Goal: Task Accomplishment & Management: Use online tool/utility

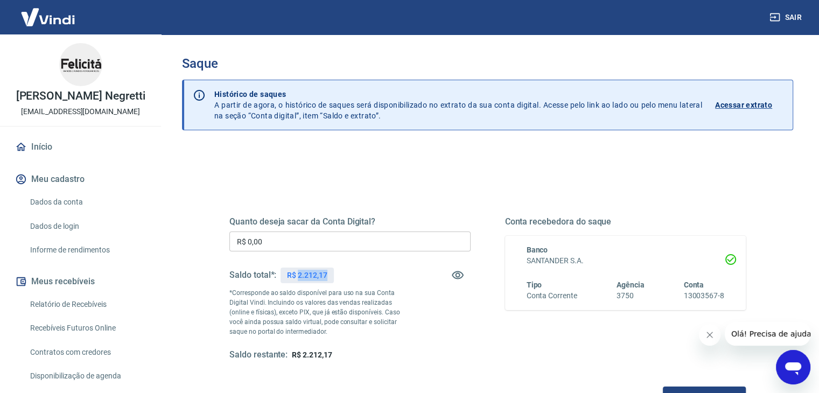
drag, startPoint x: 327, startPoint y: 275, endPoint x: 299, endPoint y: 272, distance: 28.3
click at [299, 272] on p "R$ 2.212,17" at bounding box center [307, 275] width 40 height 11
copy p "2.212,17"
click at [190, 249] on div "Quanto deseja sacar da Conta Digital? R$ 0,00 ​ Saldo total*: R$ 2.212,17 *Corr…" at bounding box center [488, 340] width 612 height 385
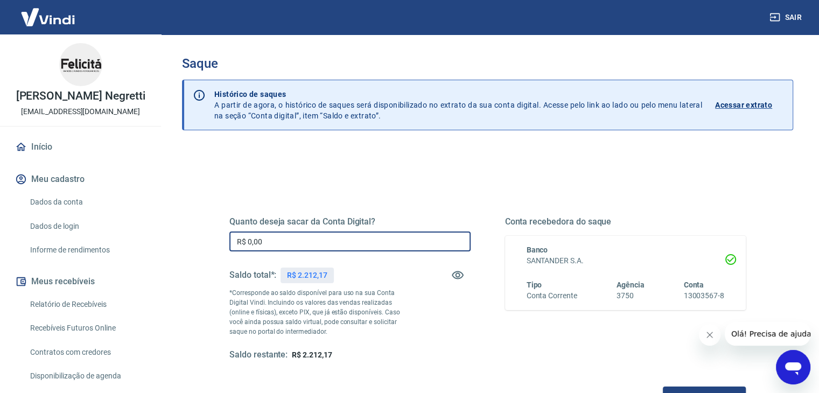
paste input "2.212,17"
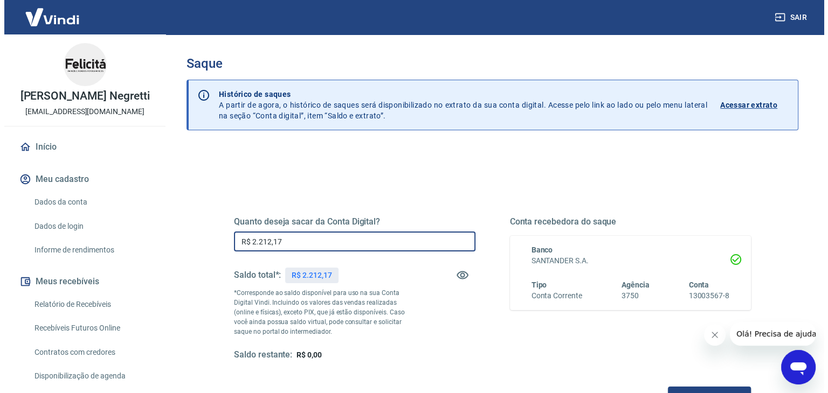
scroll to position [139, 0]
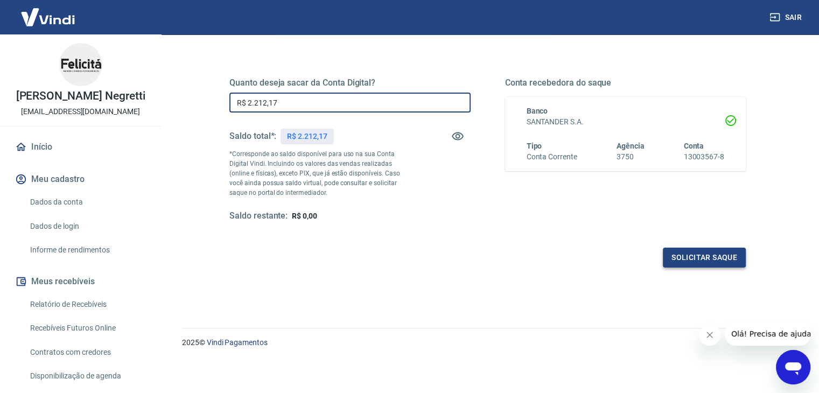
type input "R$ 2.212,17"
click at [715, 259] on button "Solicitar saque" at bounding box center [704, 258] width 83 height 20
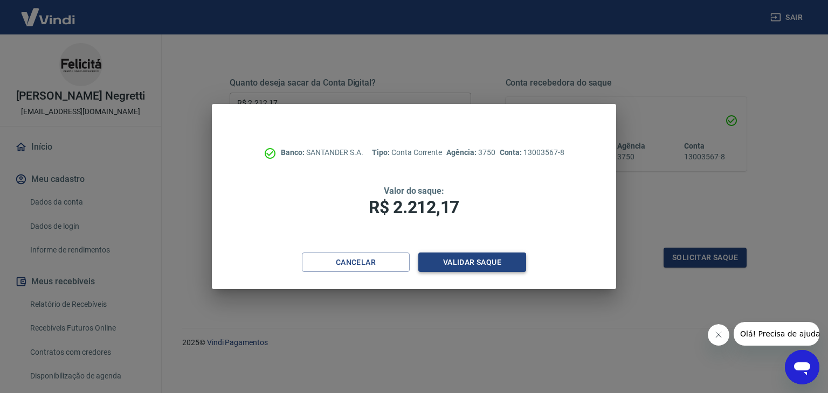
click at [482, 261] on button "Validar saque" at bounding box center [472, 263] width 108 height 20
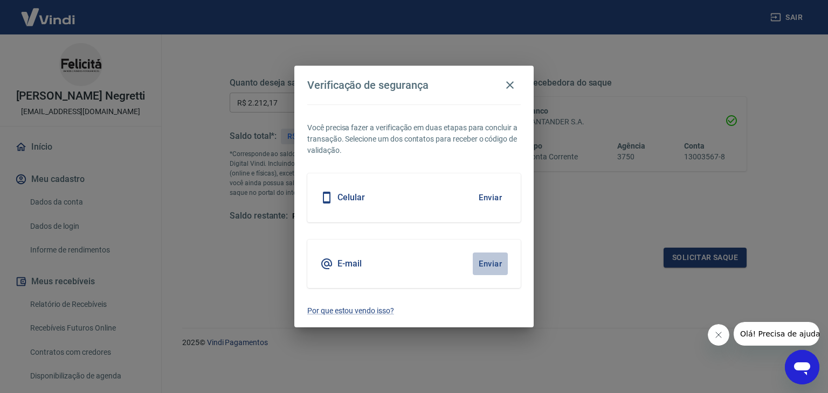
click at [487, 261] on button "Enviar" at bounding box center [490, 264] width 35 height 23
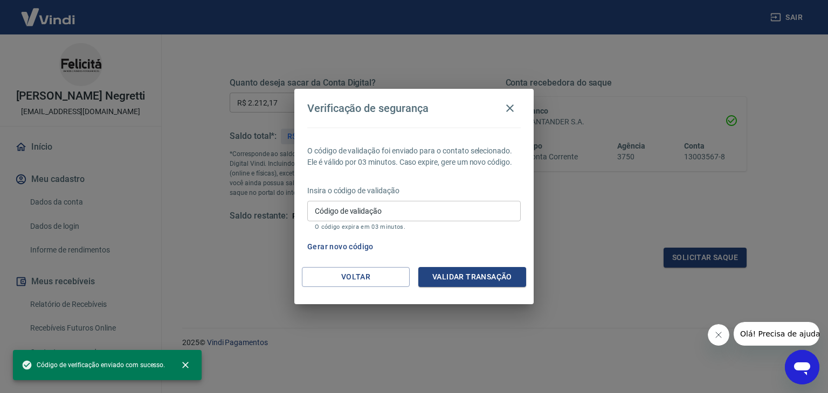
click at [449, 208] on input "Código de validação" at bounding box center [413, 211] width 213 height 20
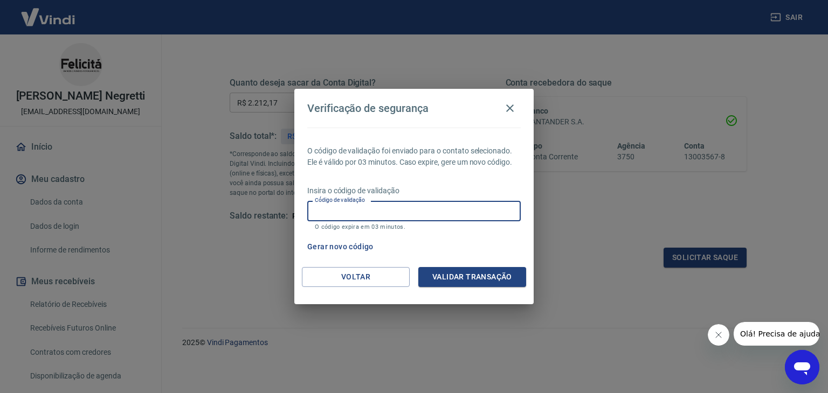
paste input "823144"
type input "823144"
click at [496, 269] on button "Validar transação" at bounding box center [472, 277] width 108 height 20
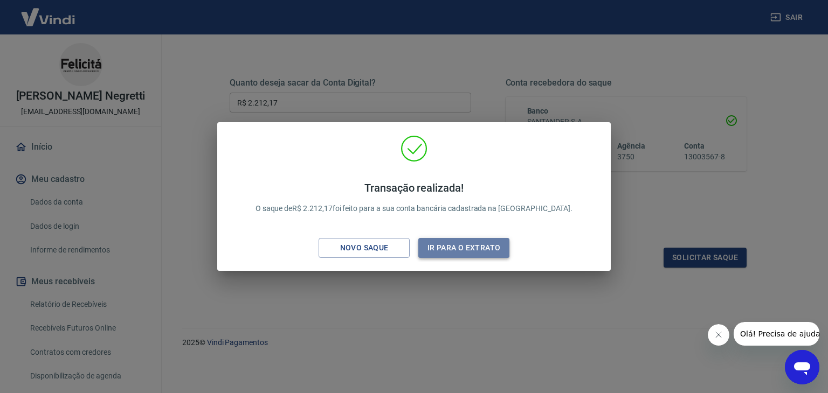
click at [454, 246] on button "Ir para o extrato" at bounding box center [463, 248] width 91 height 20
